Goal: Task Accomplishment & Management: Use online tool/utility

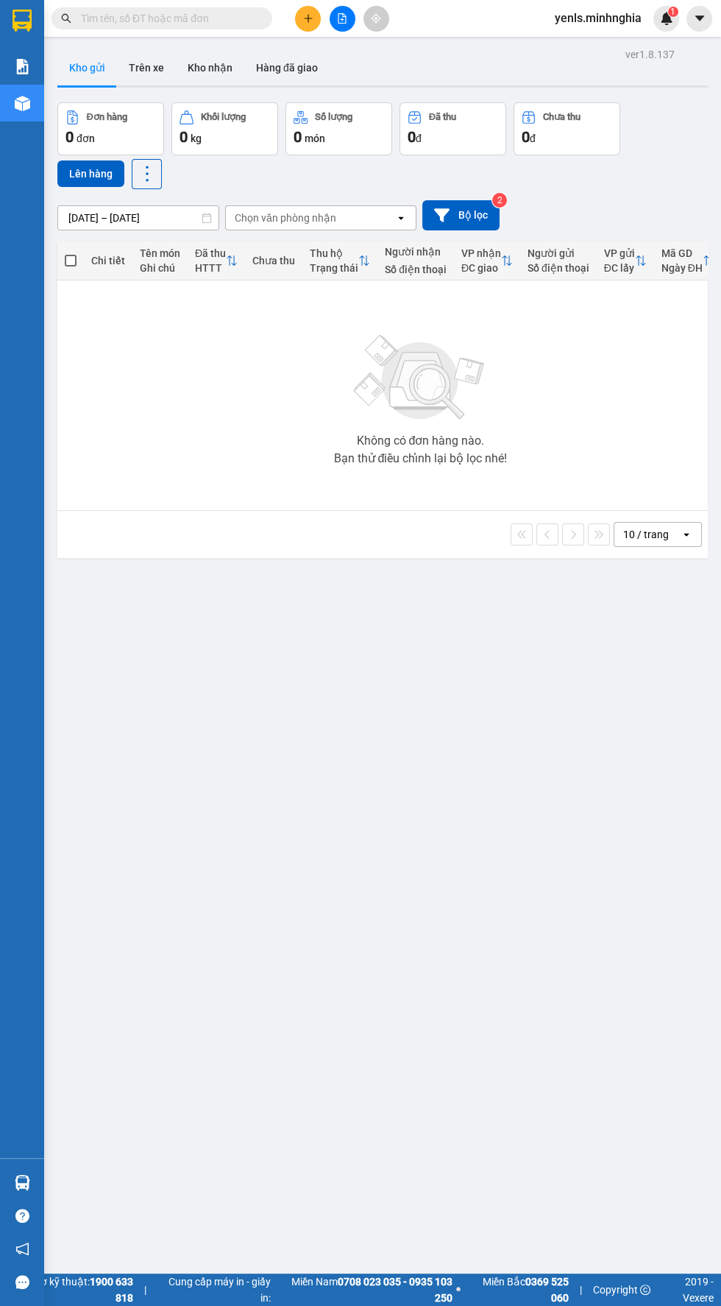
click at [205, 417] on div "Không có đơn hàng nào. Bạn thử điều chỉnh lại bộ lọc nhé!" at bounding box center [421, 395] width 712 height 221
click at [641, 387] on div "Không có đơn hàng nào. Bạn thử điều chỉnh lại bộ lọc nhé!" at bounding box center [421, 395] width 712 height 221
click at [609, 392] on div "Không có đơn hàng nào. Bạn thử điều chỉnh lại bộ lọc nhé!" at bounding box center [421, 395] width 712 height 221
click at [344, 20] on icon "file-add" at bounding box center [342, 18] width 10 height 10
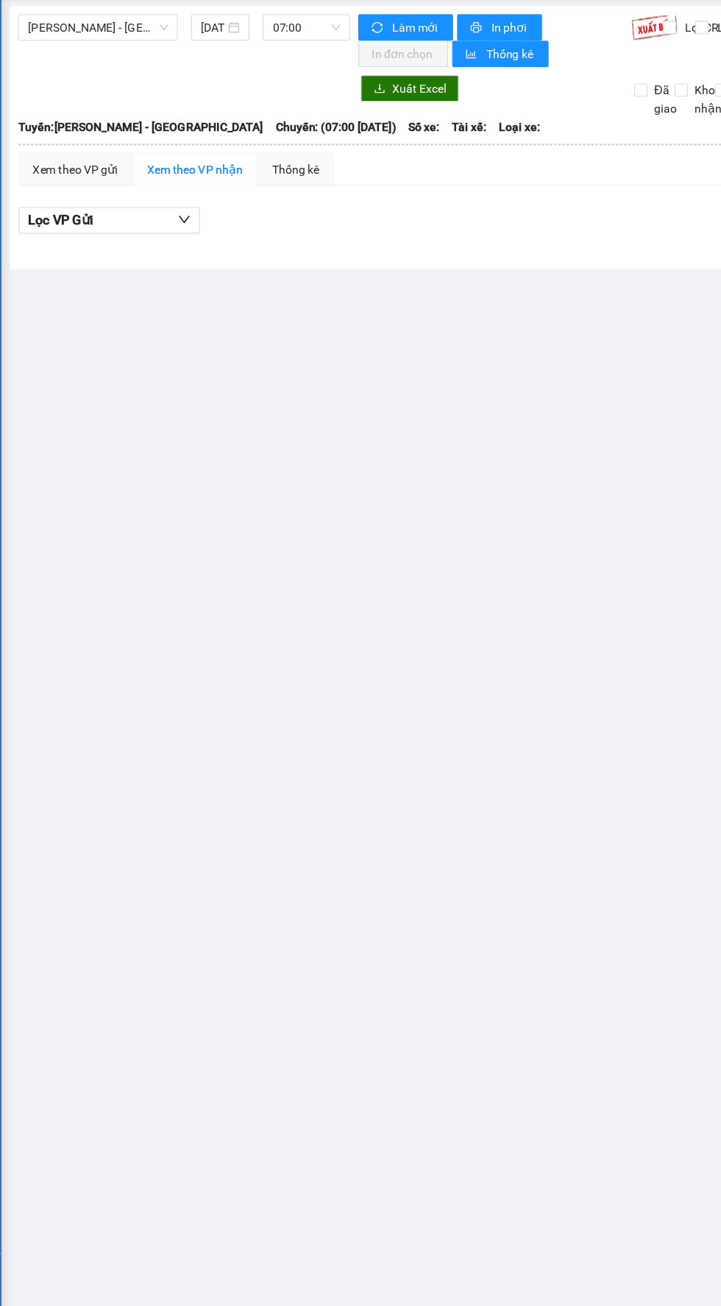
scroll to position [0, 1]
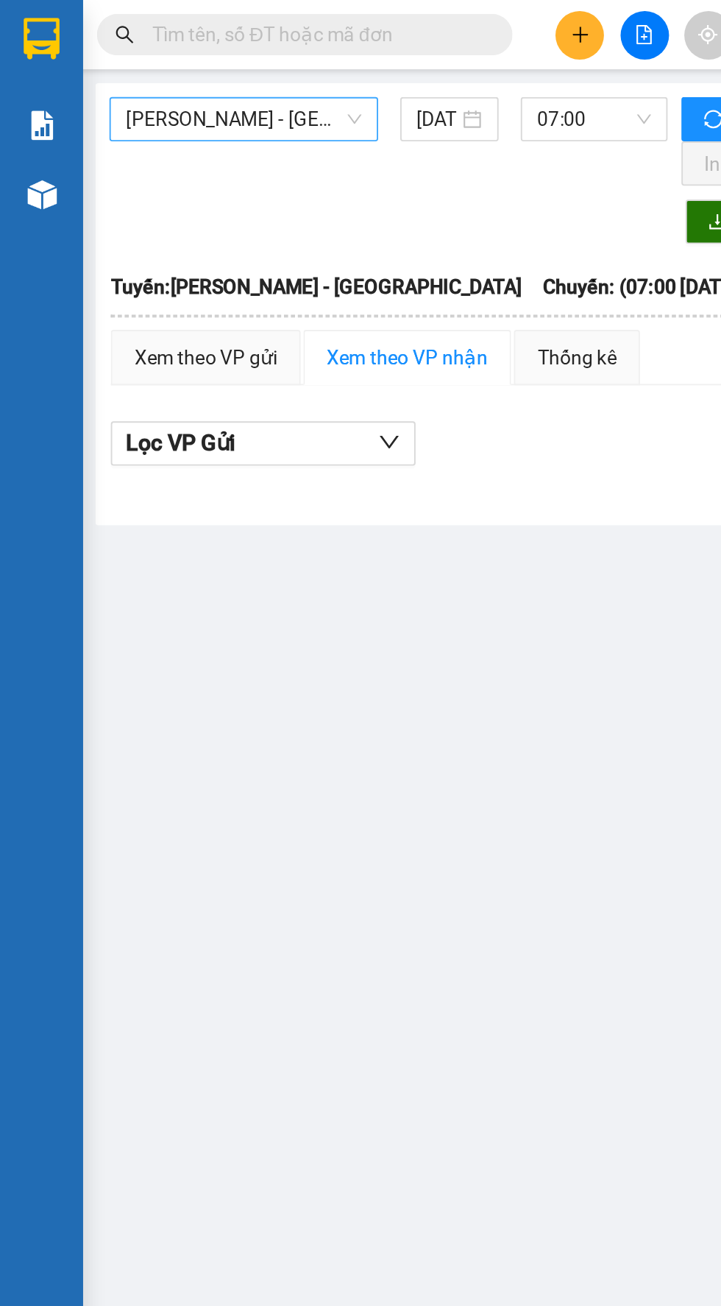
click at [143, 61] on span "Phan Rí - Sài Gòn" at bounding box center [129, 63] width 125 height 22
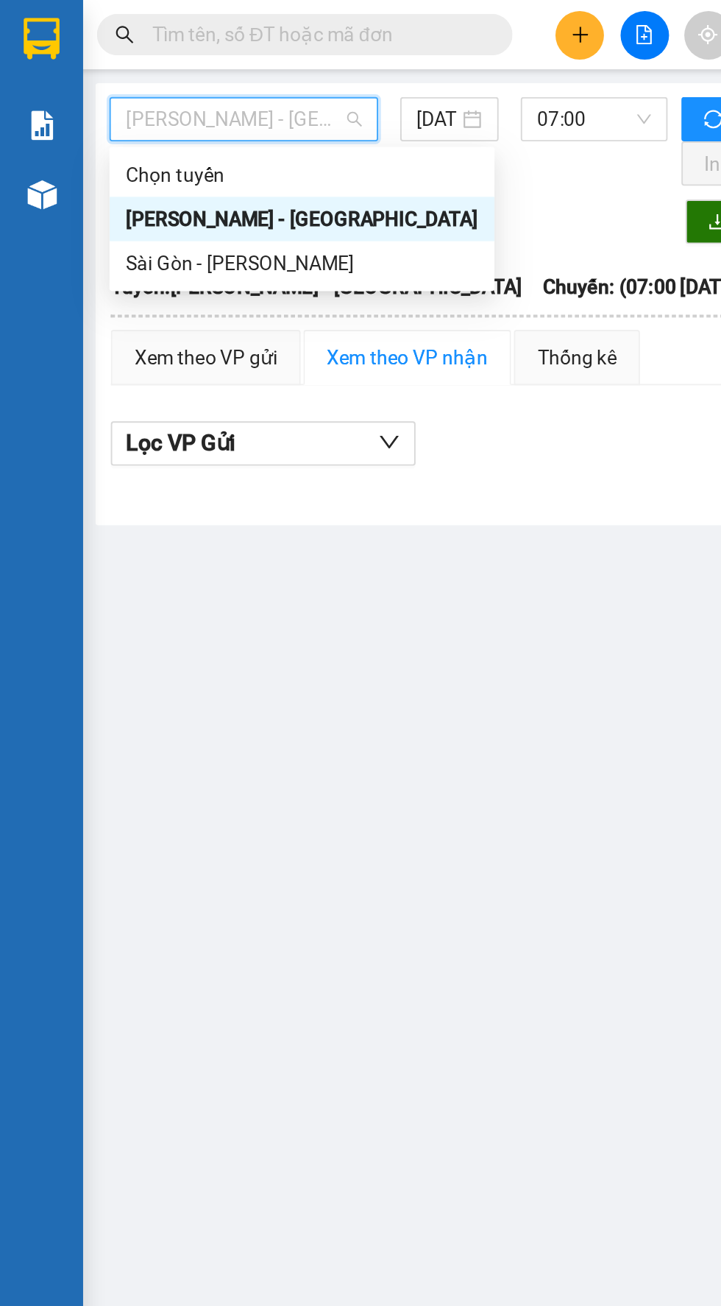
click at [143, 138] on div "Sài Gòn - Phan Rí" at bounding box center [160, 140] width 187 height 16
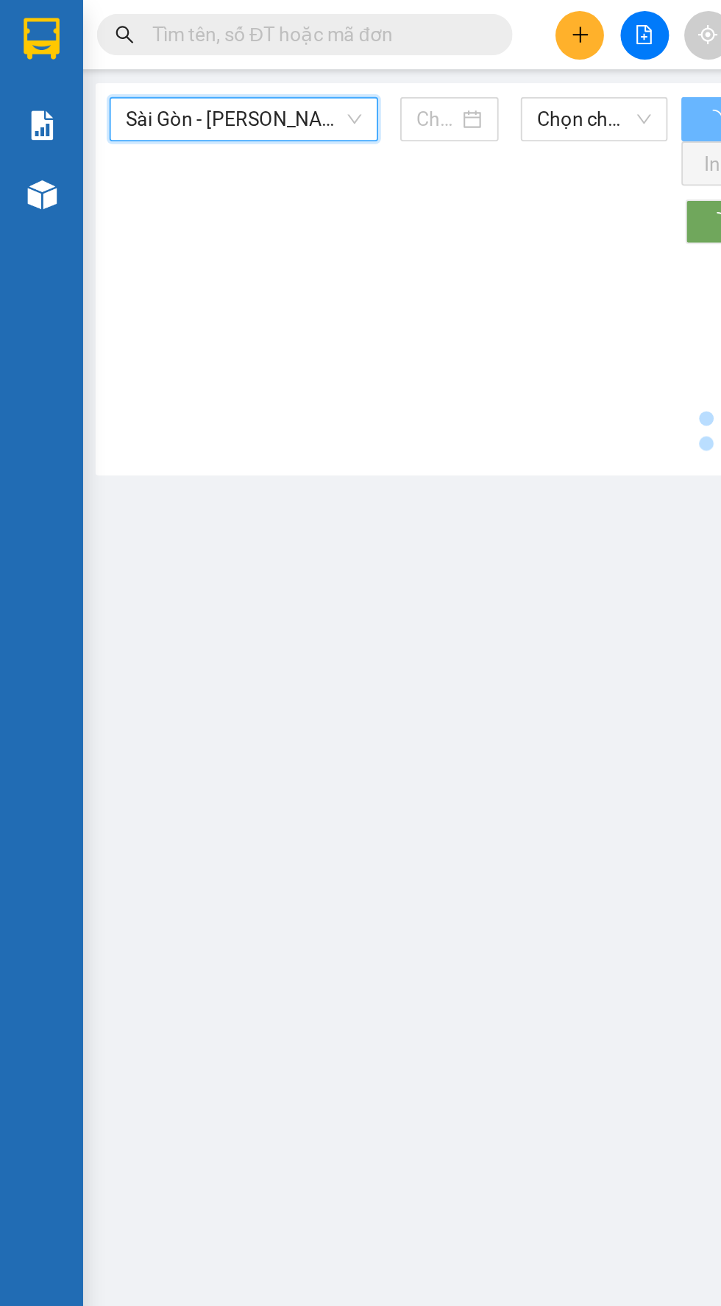
type input "14/08/2025"
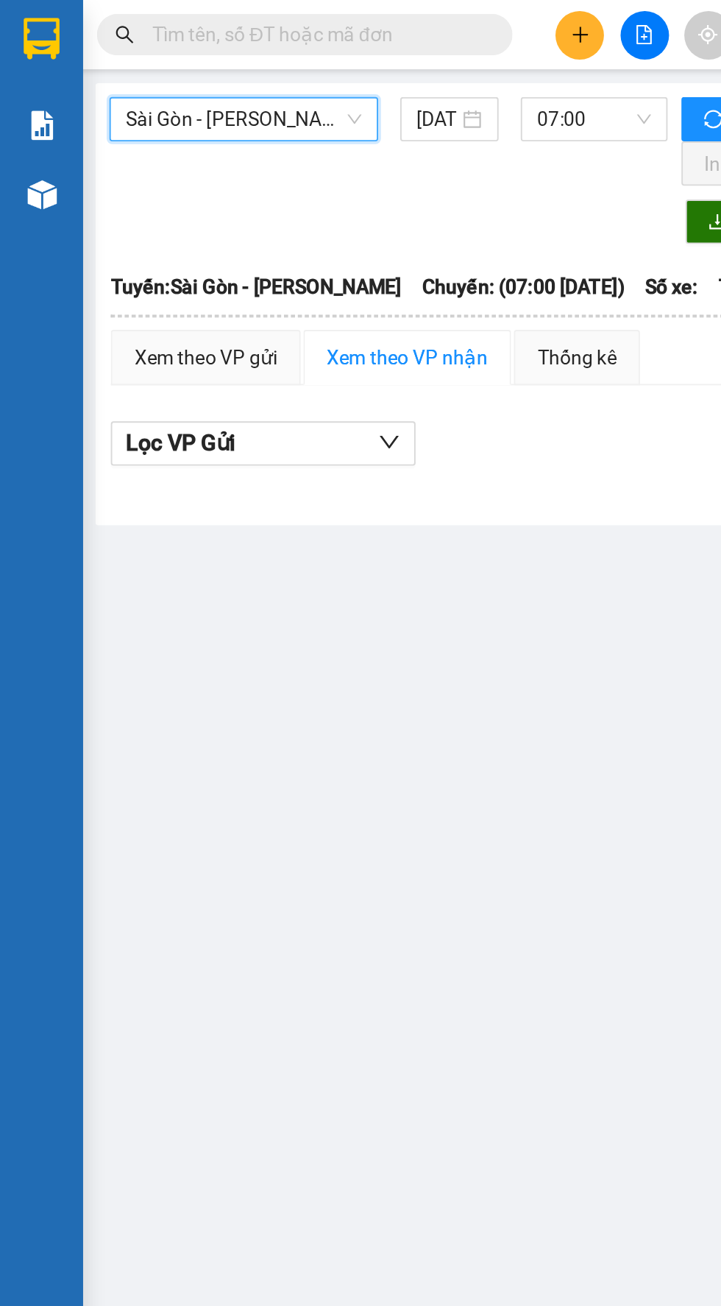
scroll to position [0, 4]
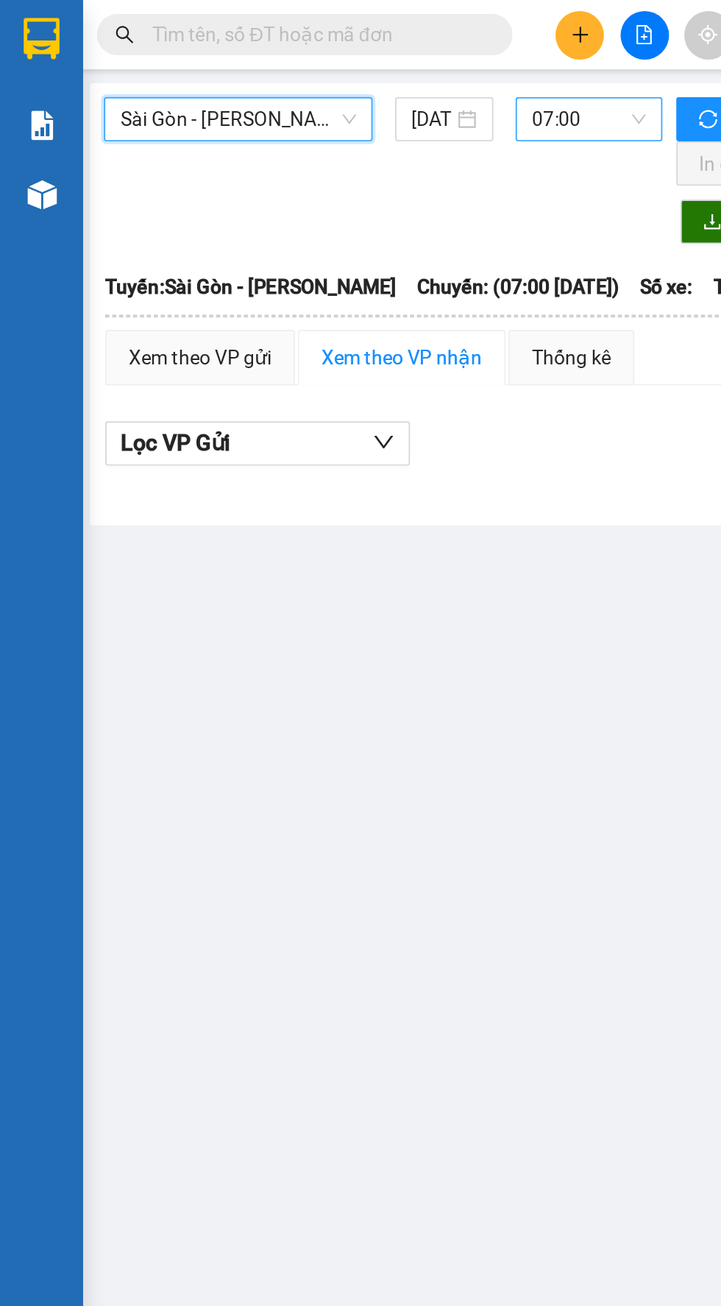
click at [300, 68] on span "07:00" at bounding box center [313, 63] width 60 height 22
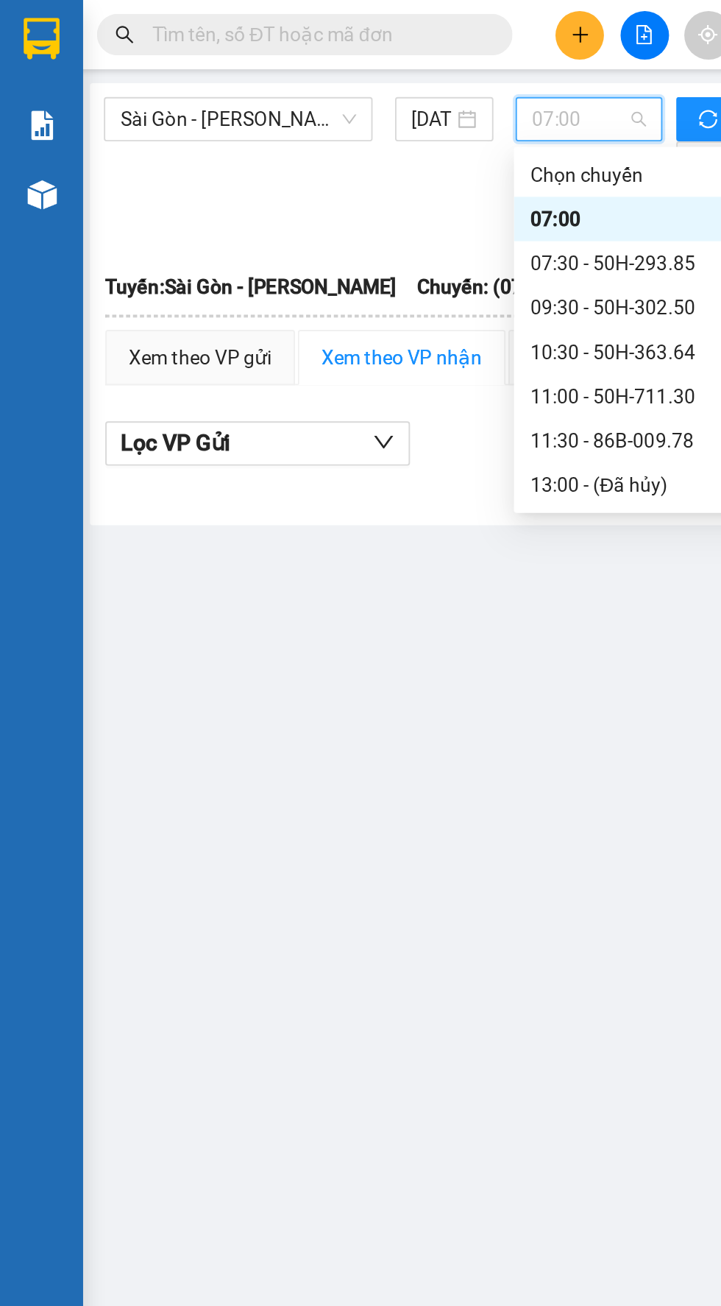
click at [324, 162] on div "09:30 - 50H-302.50" at bounding box center [339, 163] width 115 height 16
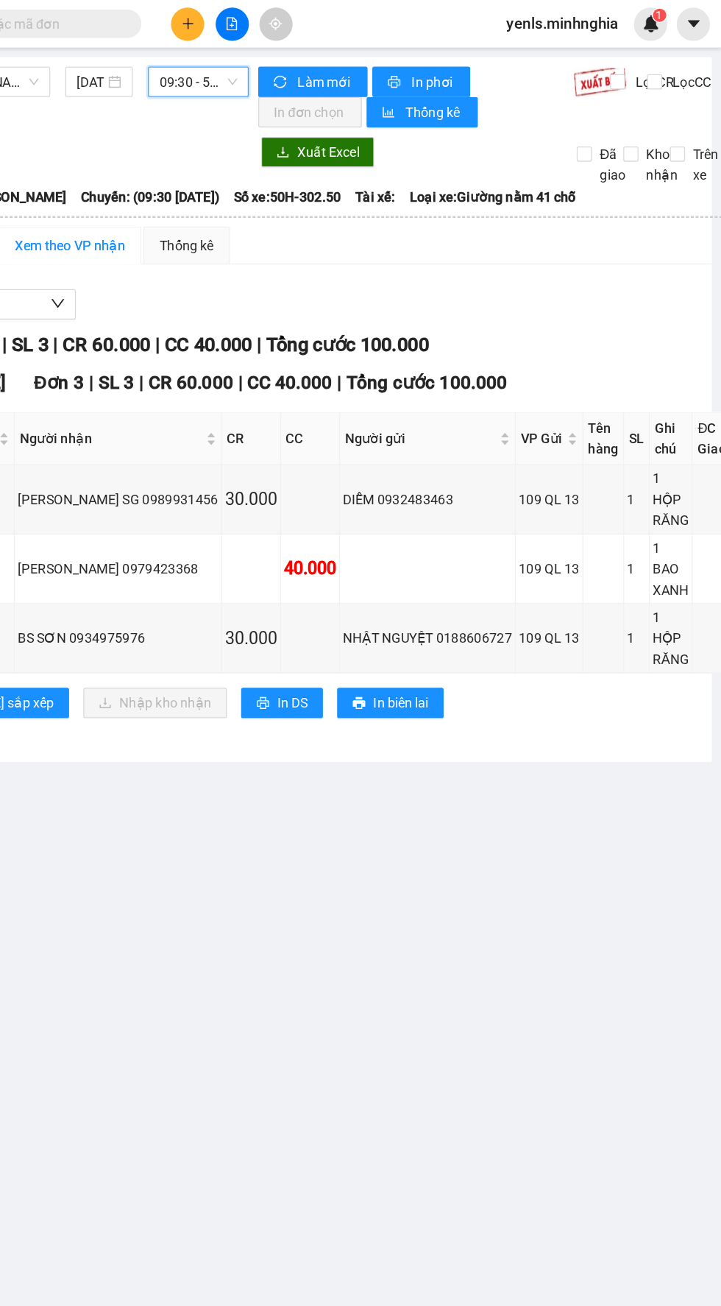
click at [320, 64] on span "09:30 - 50H-302.50" at bounding box center [316, 63] width 60 height 22
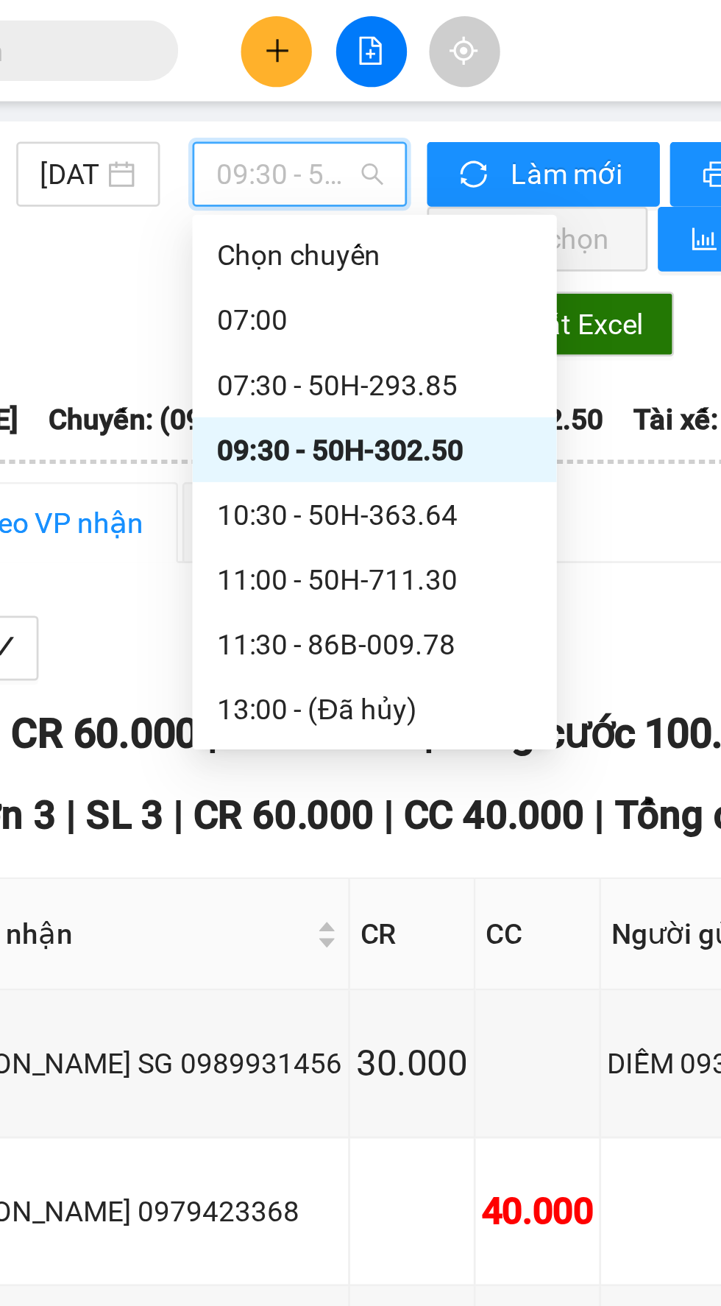
click at [333, 185] on div "10:30 - 50H-363.64" at bounding box center [343, 187] width 115 height 16
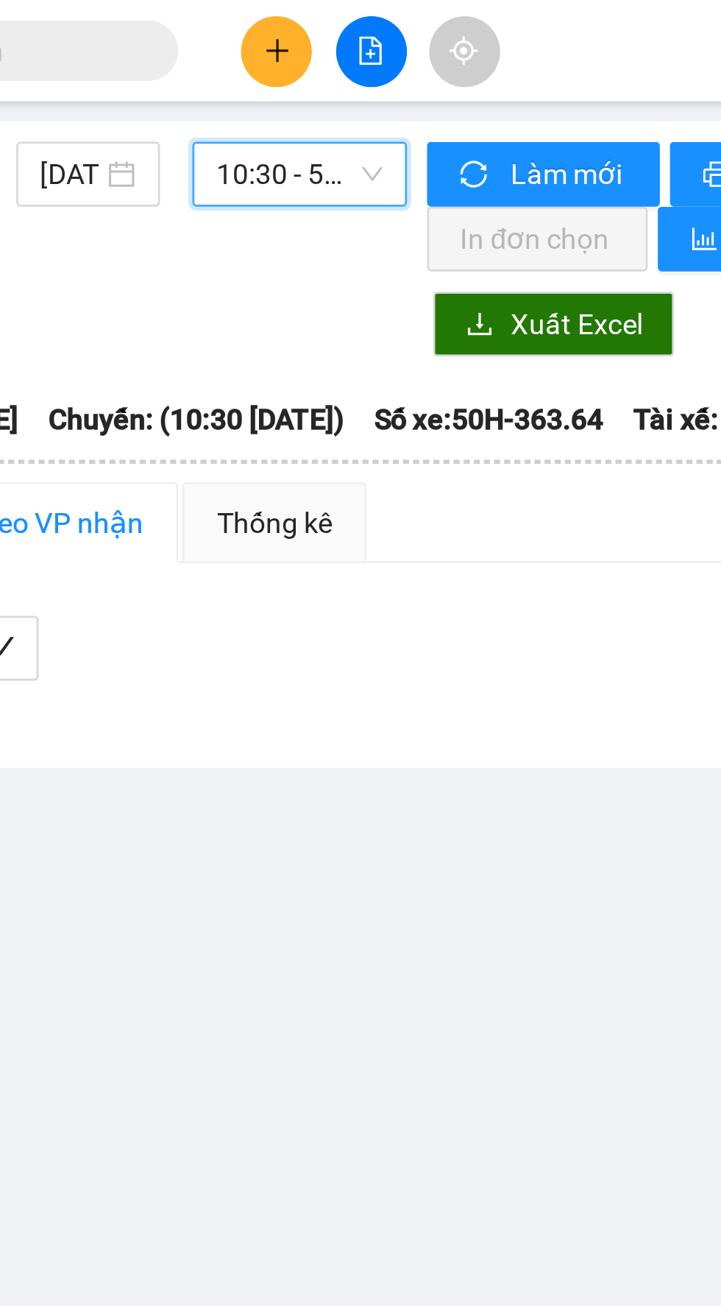
click at [322, 57] on span "10:30 - 50H-363.64" at bounding box center [316, 63] width 60 height 22
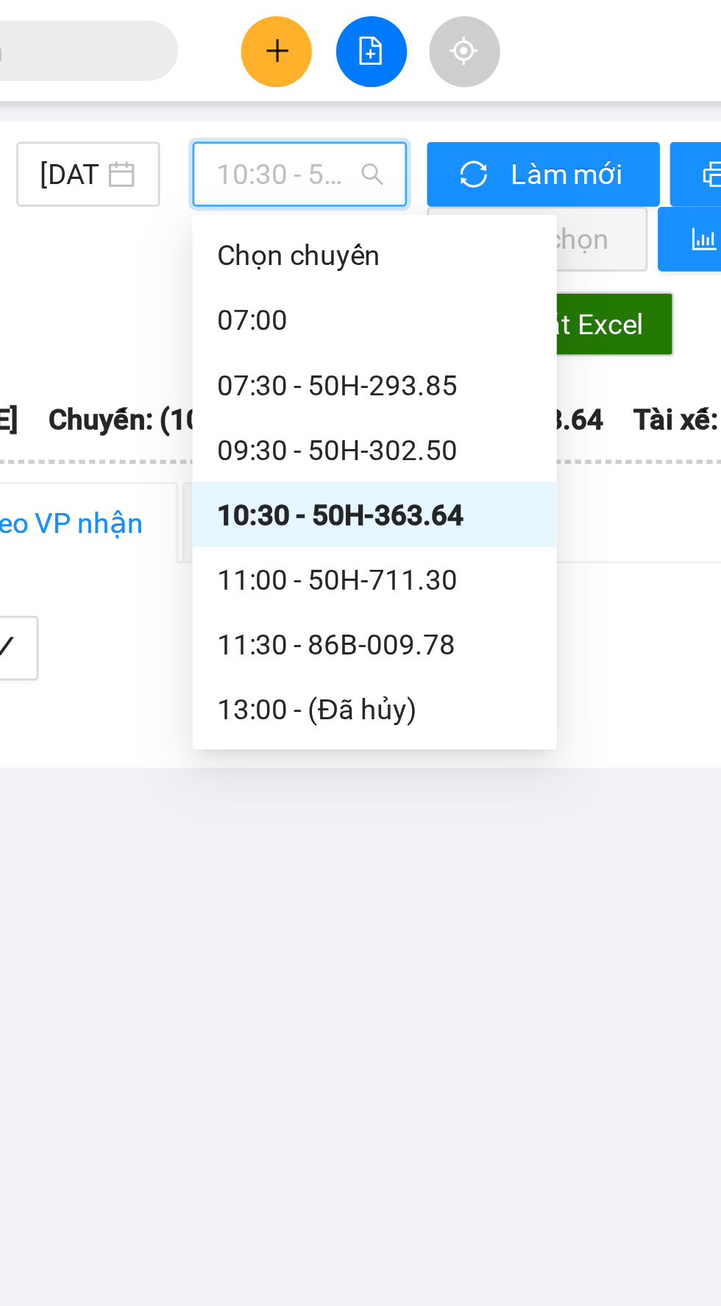
click at [320, 210] on div "11:00 - 50H-711.30" at bounding box center [343, 210] width 115 height 16
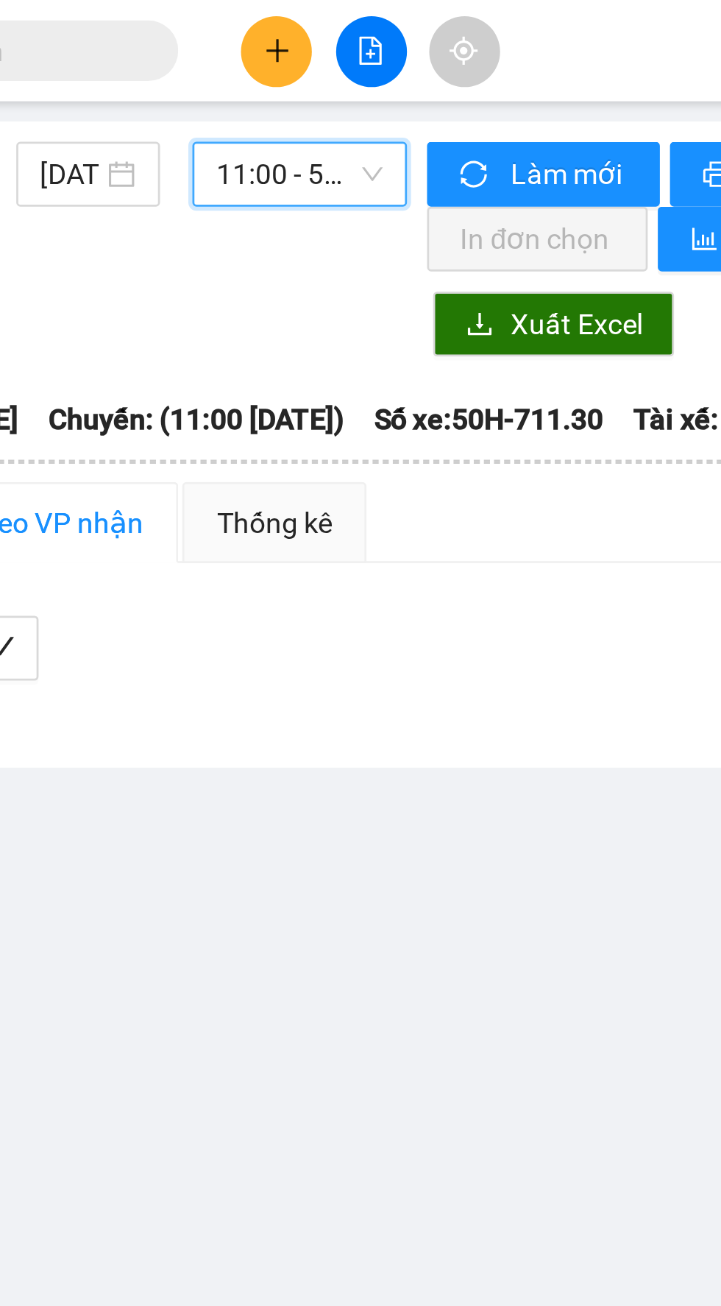
click at [315, 66] on span "11:00 - 50H-711.30" at bounding box center [316, 63] width 60 height 22
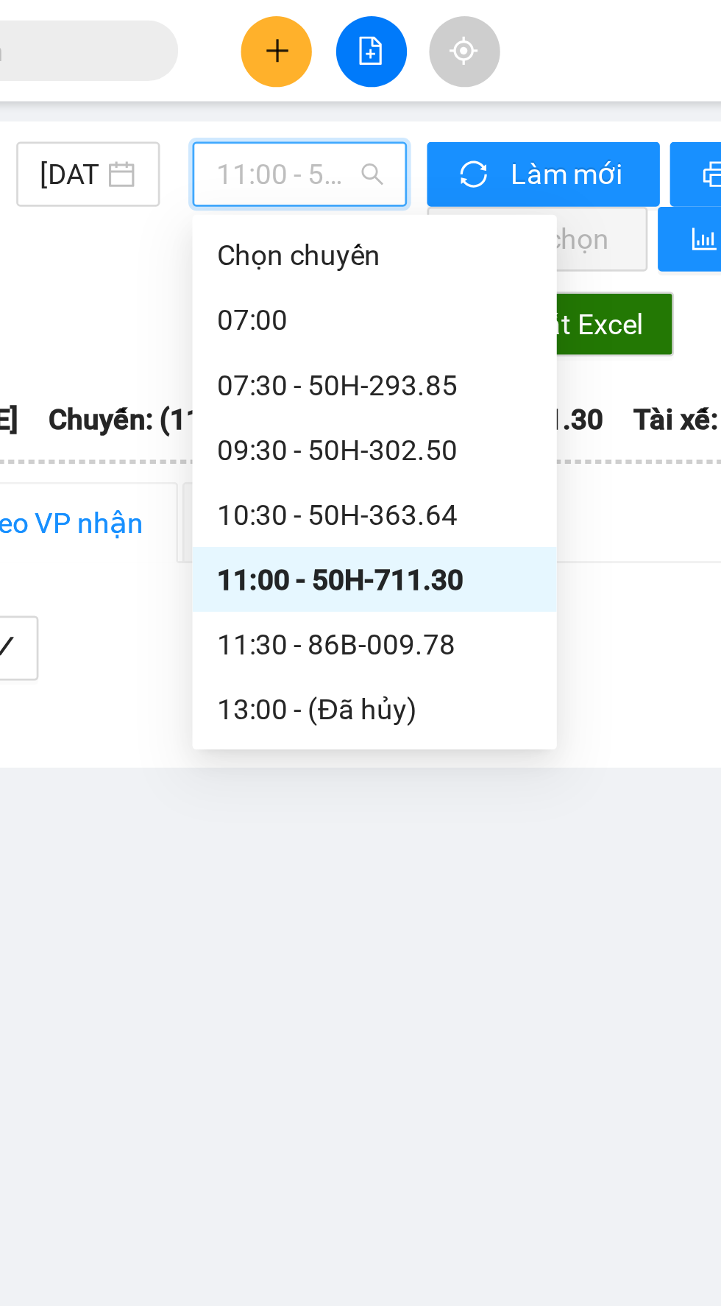
click at [337, 230] on div "11:30 - 86B-009.78" at bounding box center [343, 234] width 115 height 16
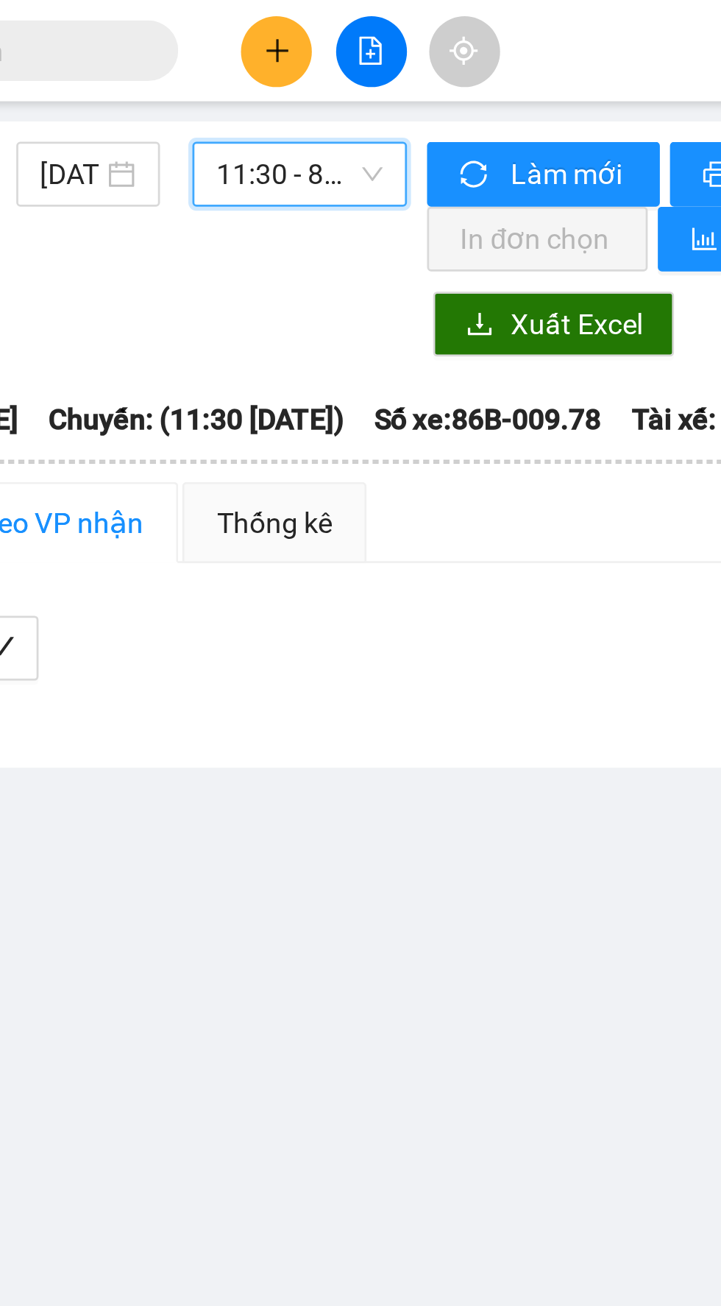
scroll to position [0, 1]
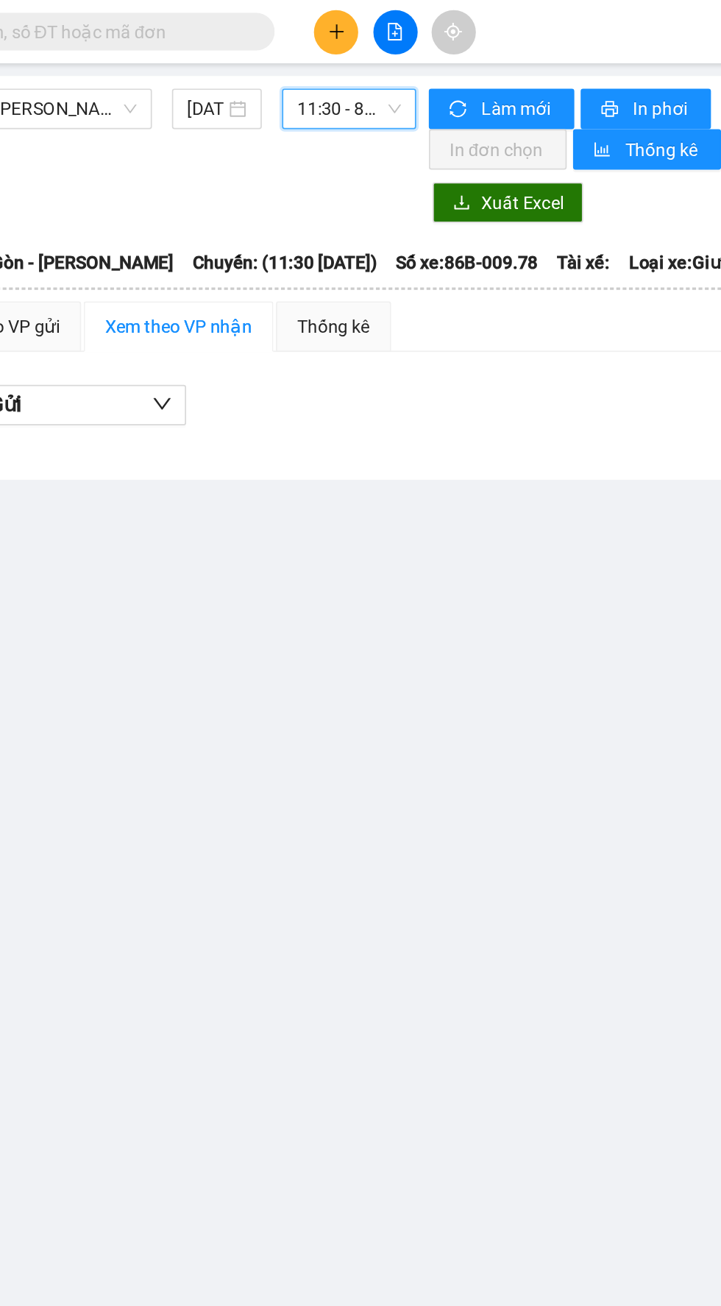
click at [312, 66] on span "11:30 - 86B-009.78" at bounding box center [316, 63] width 60 height 22
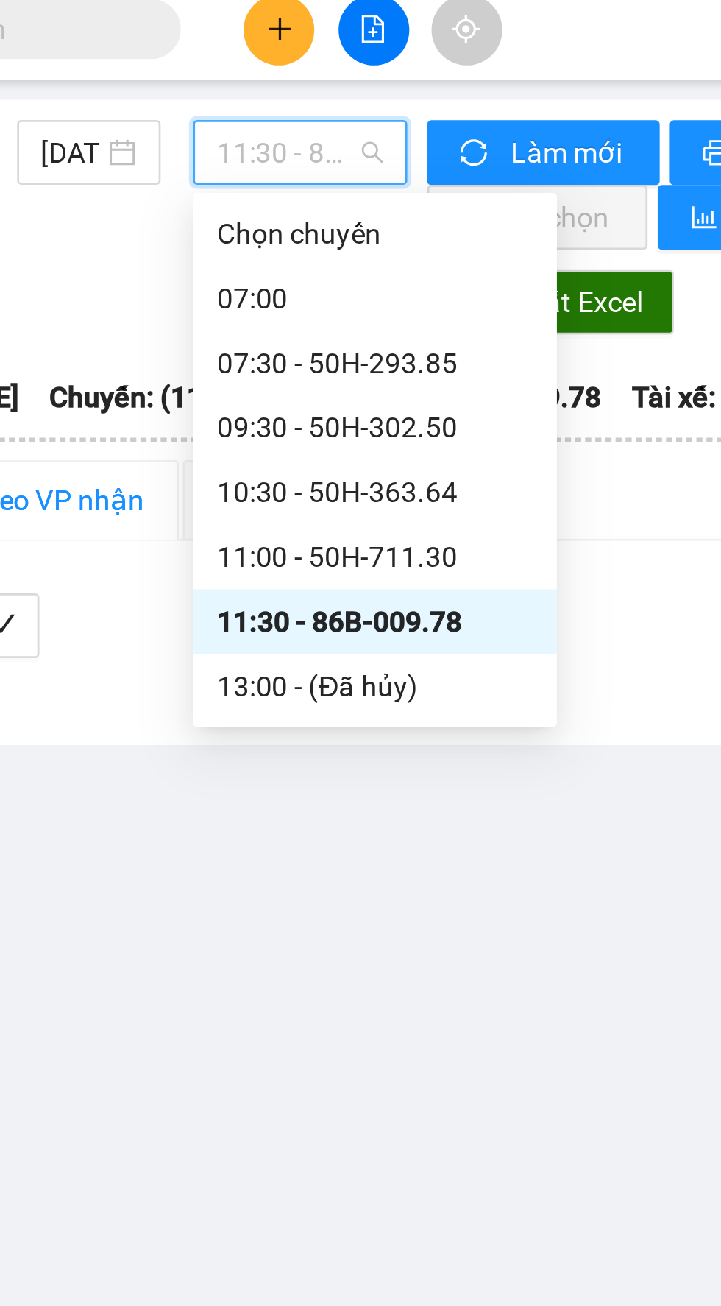
scroll to position [0, 0]
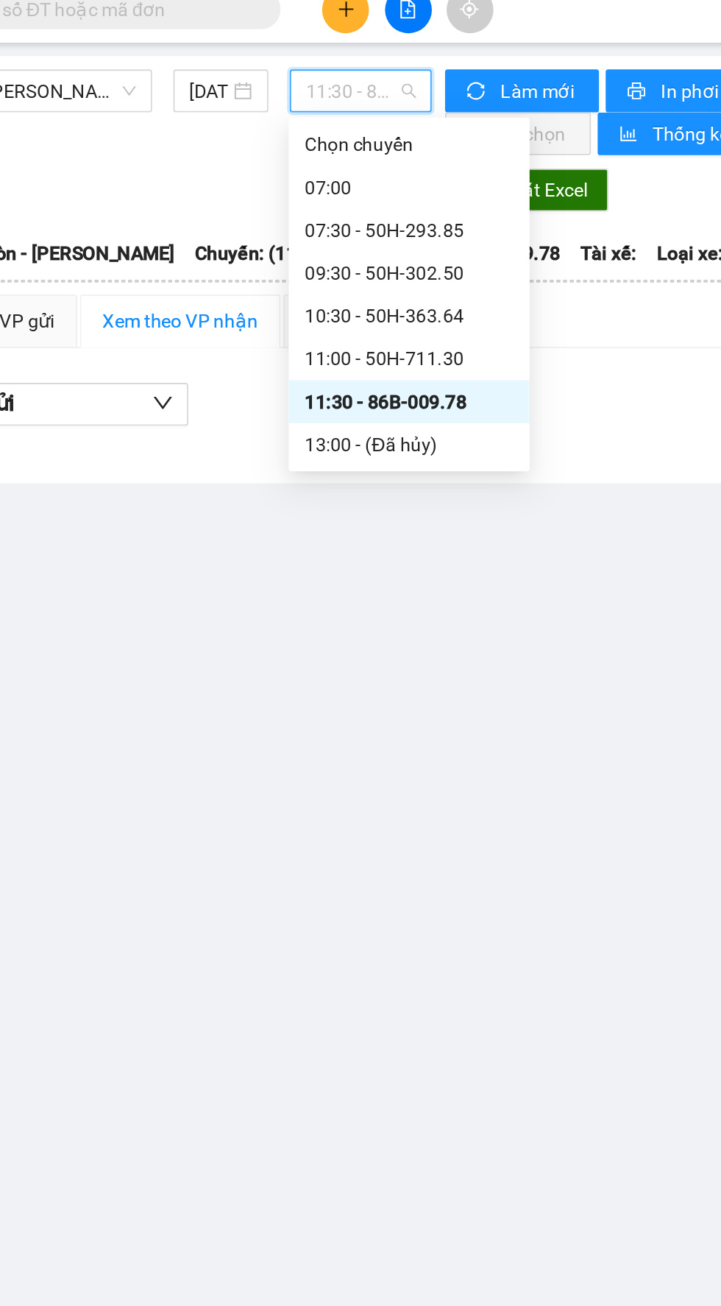
click at [355, 183] on div "10:30 - 50H-363.64" at bounding box center [343, 187] width 115 height 16
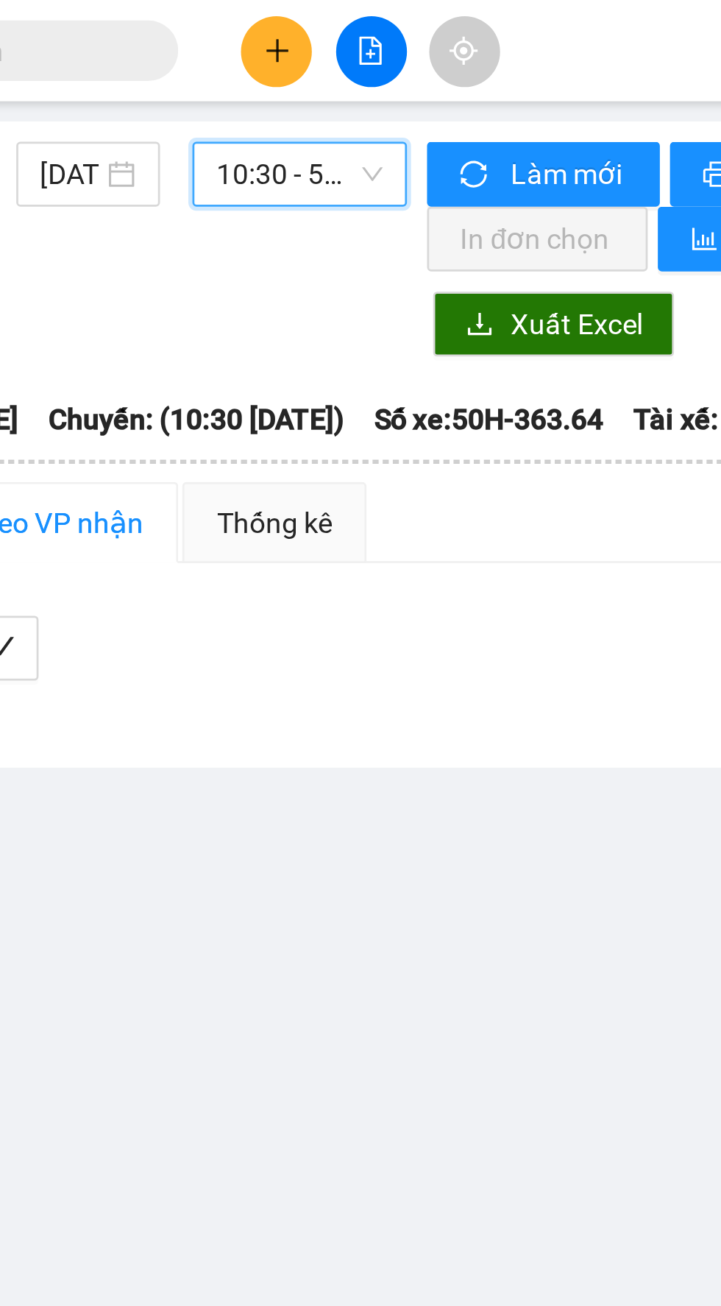
click at [325, 66] on span "10:30 - 50H-363.64" at bounding box center [316, 63] width 60 height 22
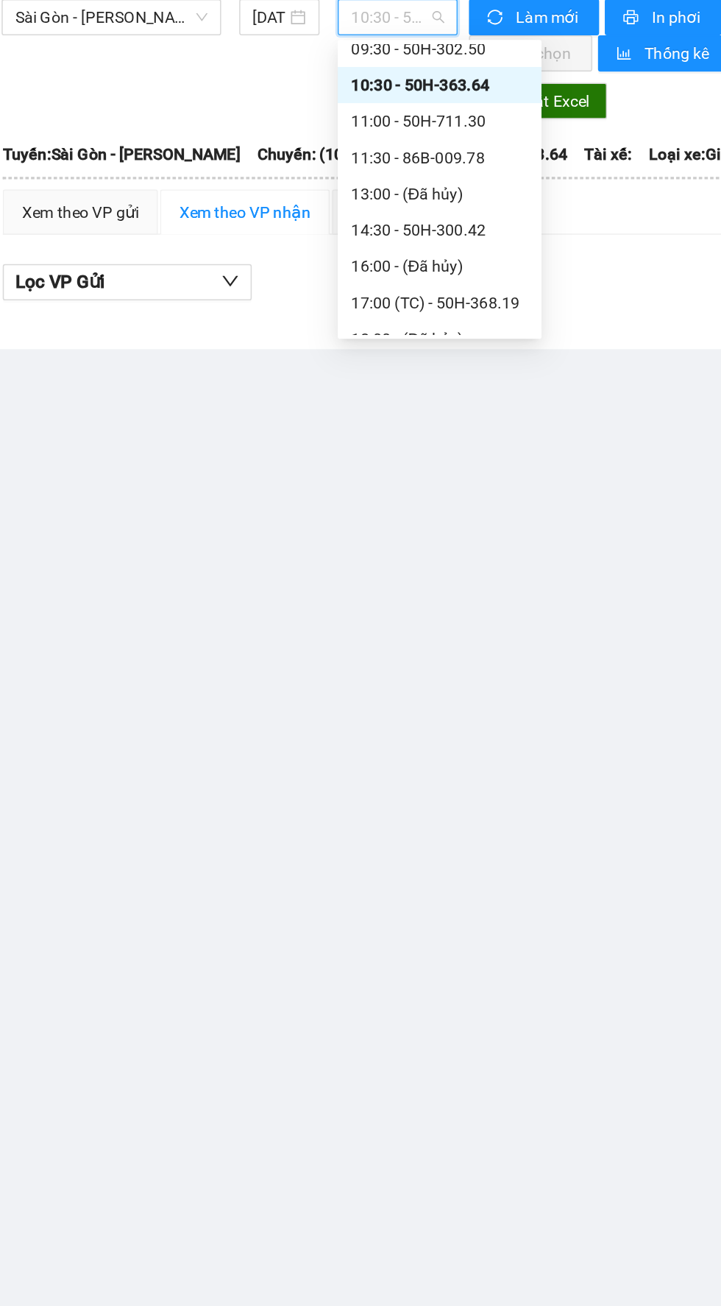
scroll to position [81, 0]
click at [374, 194] on div "14:30 - 50H-300.42" at bounding box center [343, 200] width 115 height 16
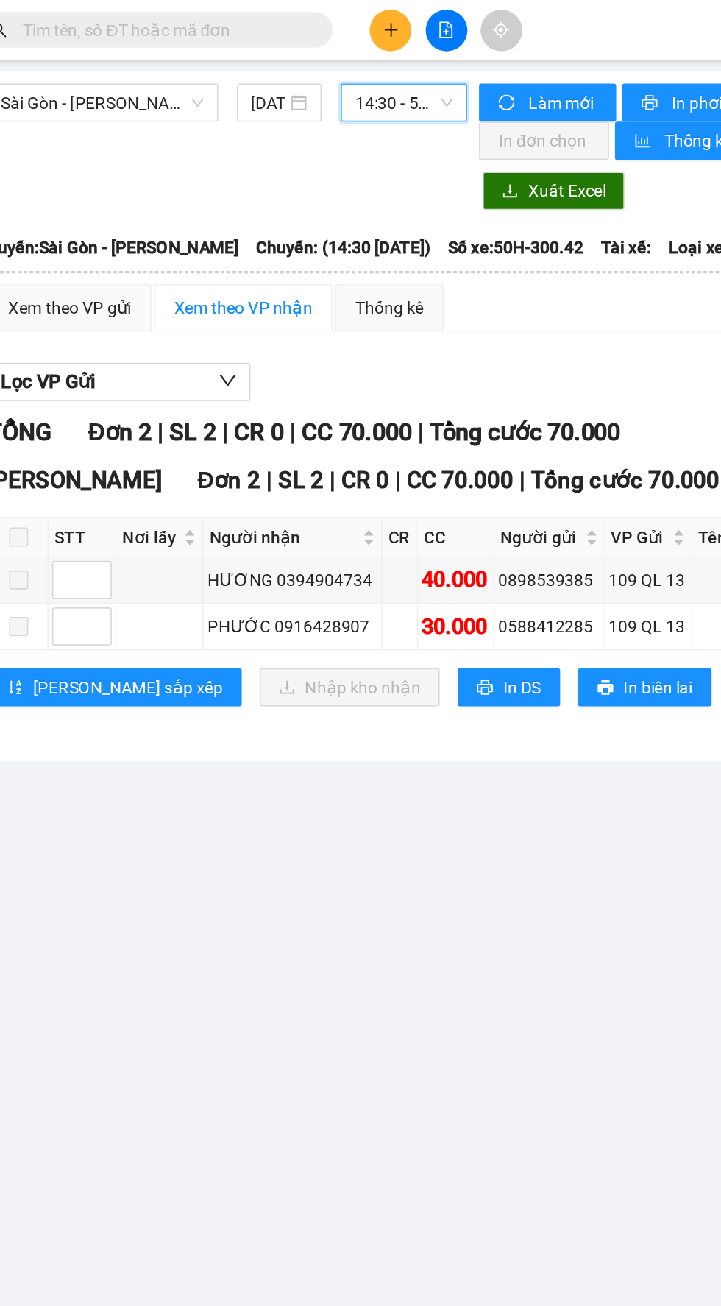
click at [320, 65] on span "14:30 - 50H-300.42" at bounding box center [316, 63] width 60 height 22
